Goal: Find contact information: Find contact information

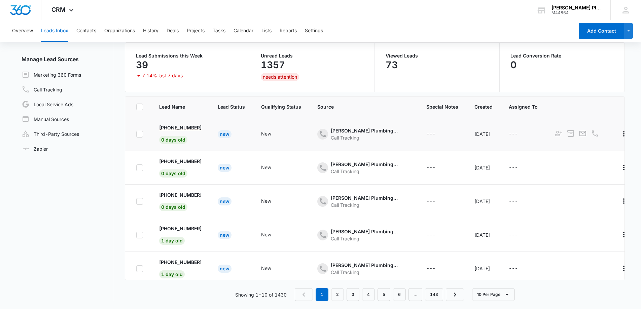
drag, startPoint x: 208, startPoint y: 127, endPoint x: 167, endPoint y: 128, distance: 41.7
click at [167, 128] on td "[PHONE_NUMBER] 0 days old" at bounding box center [180, 134] width 59 height 34
click at [201, 75] on div "7.14% last 7 days" at bounding box center [187, 76] width 104 height 8
copy p "941) 724-2171"
drag, startPoint x: 210, startPoint y: 130, endPoint x: 167, endPoint y: 129, distance: 42.7
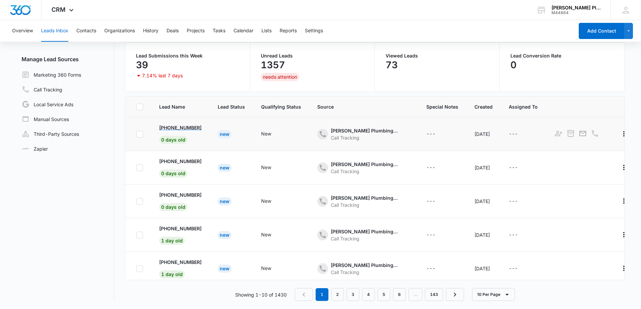
click at [167, 130] on td "[PHONE_NUMBER] 0 days old" at bounding box center [180, 134] width 59 height 34
drag, startPoint x: 206, startPoint y: 161, endPoint x: 167, endPoint y: 163, distance: 39.4
click at [167, 163] on td "[PHONE_NUMBER] 0 days old" at bounding box center [180, 168] width 59 height 34
copy p "[PHONE_NUMBER]"
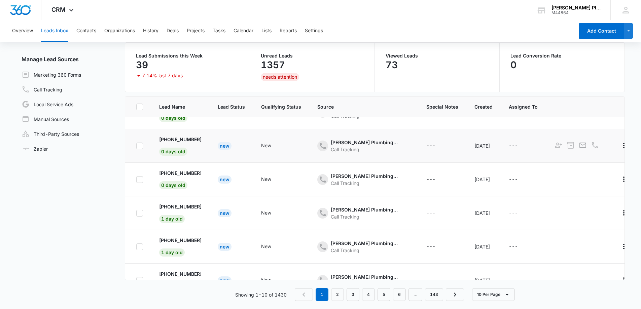
scroll to position [34, 0]
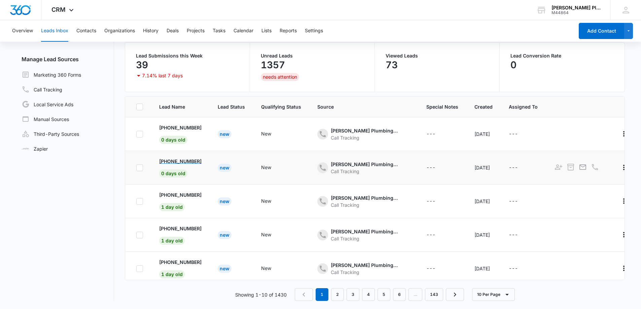
drag, startPoint x: 206, startPoint y: 162, endPoint x: 167, endPoint y: 165, distance: 39.8
click at [167, 165] on td "[PHONE_NUMBER] 0 days old" at bounding box center [180, 168] width 59 height 34
copy p "[PHONE_NUMBER]"
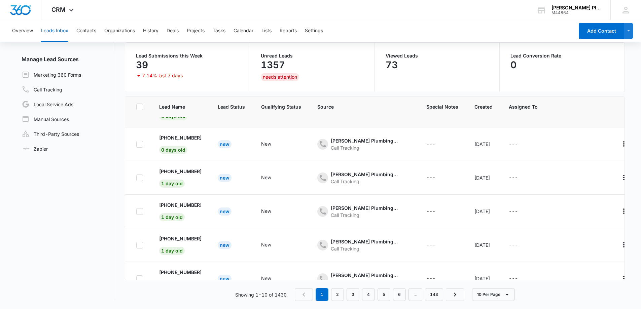
scroll to position [67, 0]
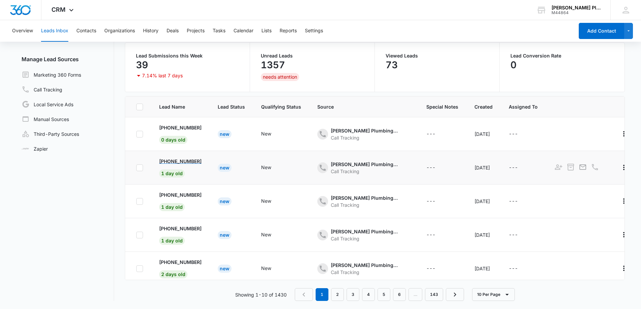
drag, startPoint x: 206, startPoint y: 162, endPoint x: 168, endPoint y: 161, distance: 38.1
click at [168, 161] on td "[PHONE_NUMBER] 1 day old" at bounding box center [180, 168] width 59 height 34
copy p "727) 370-9972"
drag, startPoint x: 209, startPoint y: 195, endPoint x: 168, endPoint y: 198, distance: 40.9
click at [168, 198] on td "[PHONE_NUMBER] 1 day old" at bounding box center [180, 202] width 59 height 34
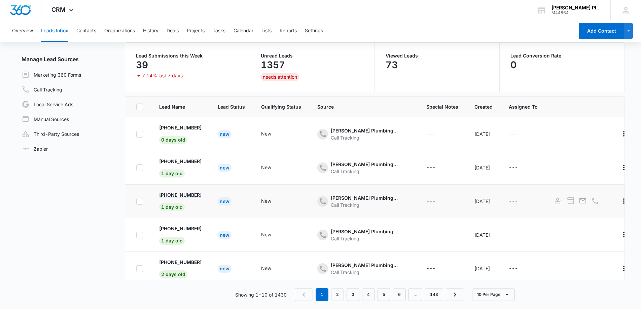
copy p "727) 598-8053"
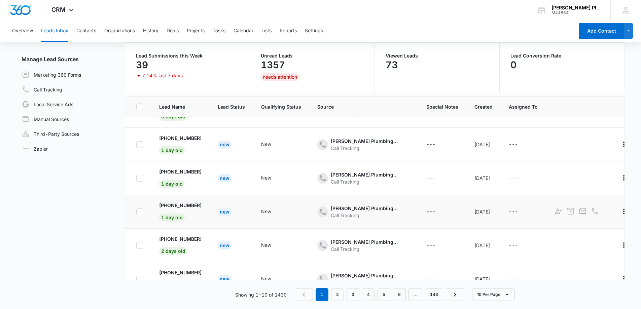
scroll to position [101, 0]
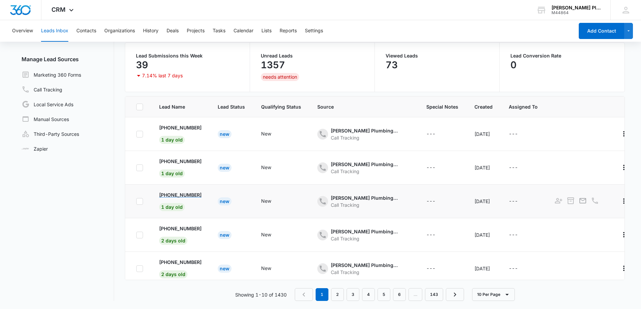
copy p "[PHONE_NUMBER]"
drag, startPoint x: 207, startPoint y: 196, endPoint x: 167, endPoint y: 196, distance: 40.4
click at [167, 196] on td "[PHONE_NUMBER] 1 day old" at bounding box center [180, 202] width 59 height 34
drag, startPoint x: 206, startPoint y: 198, endPoint x: 165, endPoint y: 195, distance: 41.2
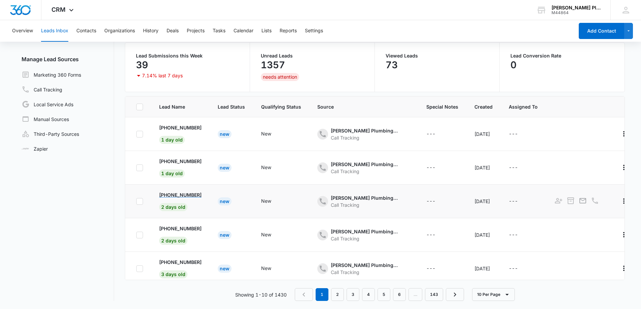
click at [165, 195] on td "[PHONE_NUMBER] 2 days old" at bounding box center [180, 202] width 59 height 34
copy p "[PHONE_NUMBER]"
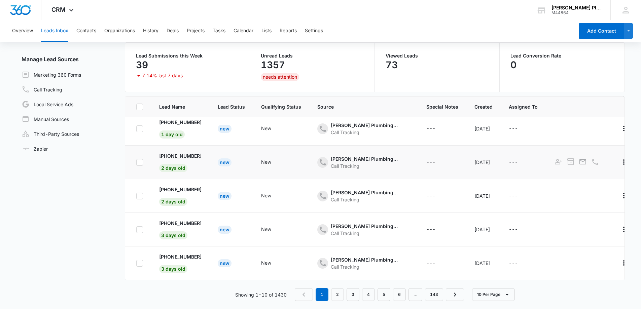
scroll to position [179, 0]
drag, startPoint x: 206, startPoint y: 183, endPoint x: 168, endPoint y: 183, distance: 37.7
click at [168, 183] on td "[PHONE_NUMBER] 2 days old" at bounding box center [180, 196] width 59 height 34
copy p "321) 501-8208"
drag, startPoint x: 210, startPoint y: 218, endPoint x: 167, endPoint y: 218, distance: 42.4
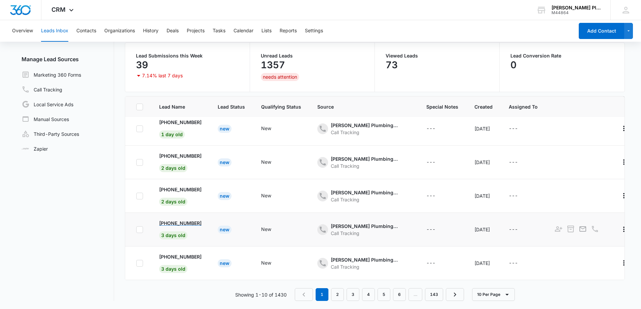
click at [167, 218] on td "[PHONE_NUMBER] 3 days old" at bounding box center [180, 230] width 59 height 34
copy p "[PHONE_NUMBER]"
drag, startPoint x: 210, startPoint y: 254, endPoint x: 173, endPoint y: 254, distance: 37.7
click at [167, 254] on td "[PHONE_NUMBER] 3 days old" at bounding box center [180, 264] width 59 height 34
copy p "[PHONE_NUMBER]"
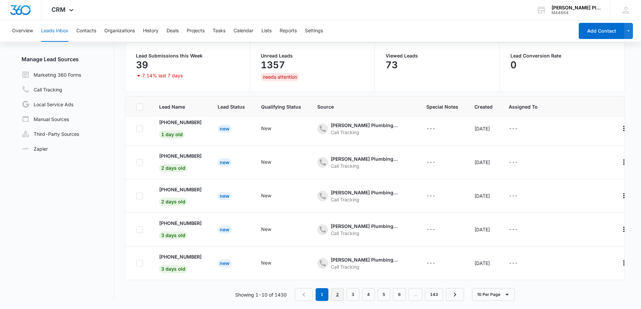
click at [336, 292] on link "2" at bounding box center [337, 294] width 13 height 13
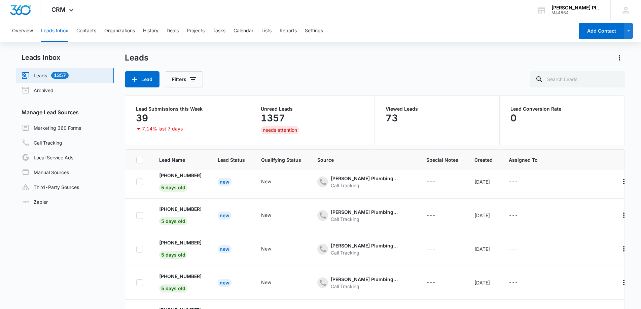
scroll to position [0, 0]
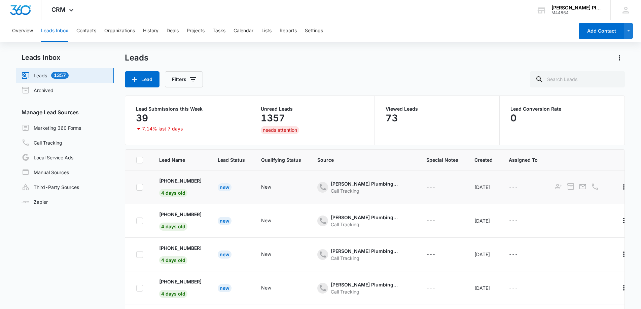
drag, startPoint x: 207, startPoint y: 183, endPoint x: 167, endPoint y: 181, distance: 40.8
click at [167, 181] on td "[PHONE_NUMBER] 4 days old" at bounding box center [180, 188] width 59 height 34
drag, startPoint x: 210, startPoint y: 214, endPoint x: 167, endPoint y: 210, distance: 43.2
click at [167, 210] on td "[PHONE_NUMBER] 4 days old" at bounding box center [180, 221] width 59 height 34
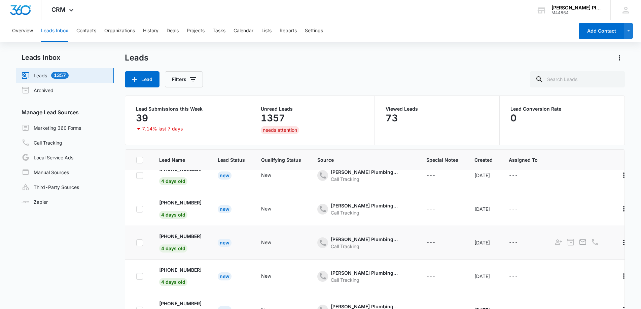
scroll to position [34, 0]
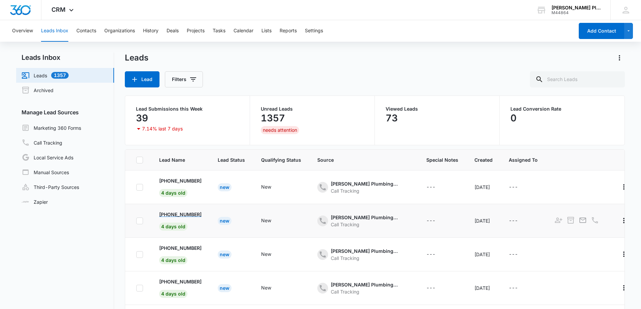
drag, startPoint x: 209, startPoint y: 216, endPoint x: 167, endPoint y: 215, distance: 42.8
click at [167, 215] on td "[PHONE_NUMBER] 4 days old" at bounding box center [180, 221] width 59 height 34
drag, startPoint x: 209, startPoint y: 248, endPoint x: 168, endPoint y: 250, distance: 40.8
click at [168, 250] on td "[PHONE_NUMBER] 4 days old" at bounding box center [180, 255] width 59 height 34
